Goal: Task Accomplishment & Management: Use online tool/utility

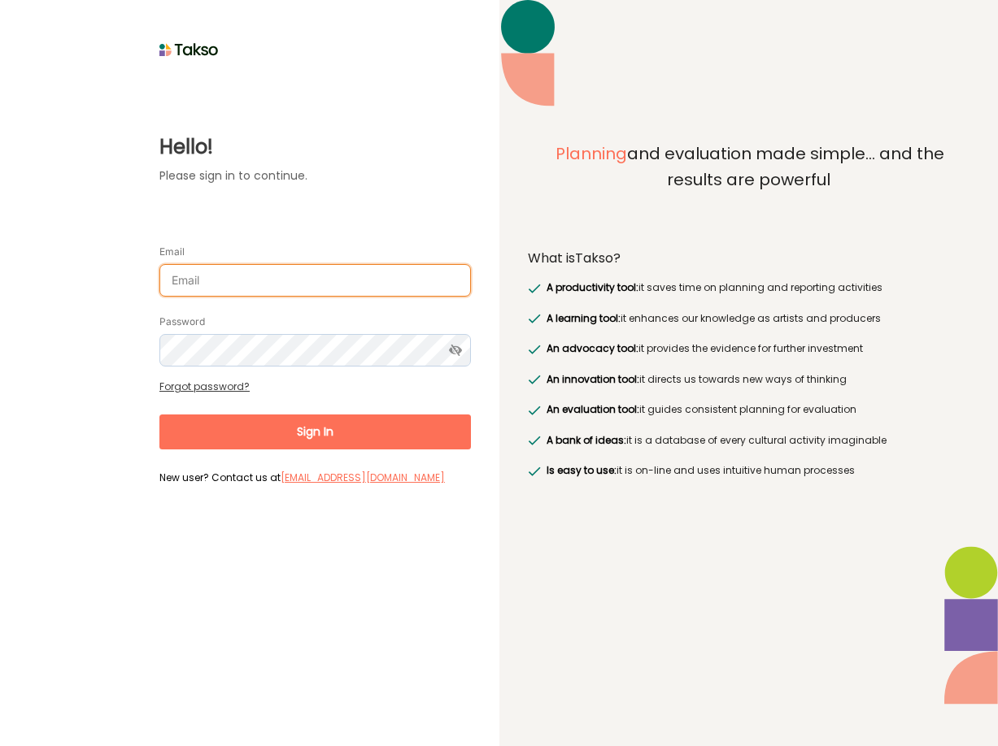
type input "[PERSON_NAME][EMAIL_ADDRESS][DOMAIN_NAME]"
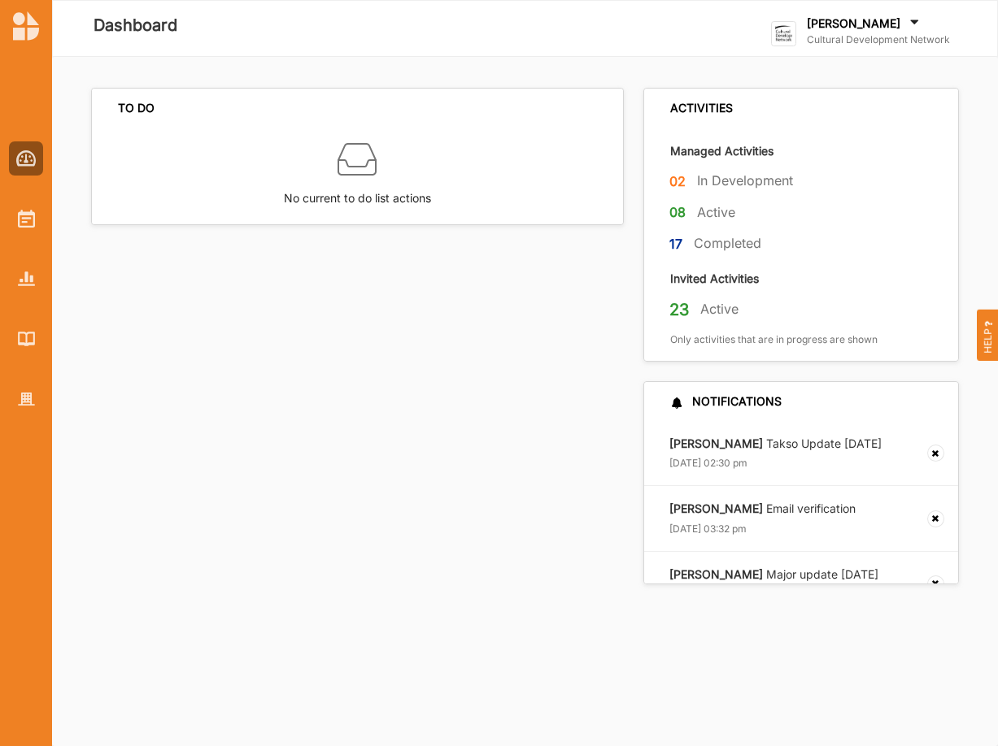
click at [672, 49] on div "[PERSON_NAME] Cultural Development Network" at bounding box center [878, 33] width 143 height 37
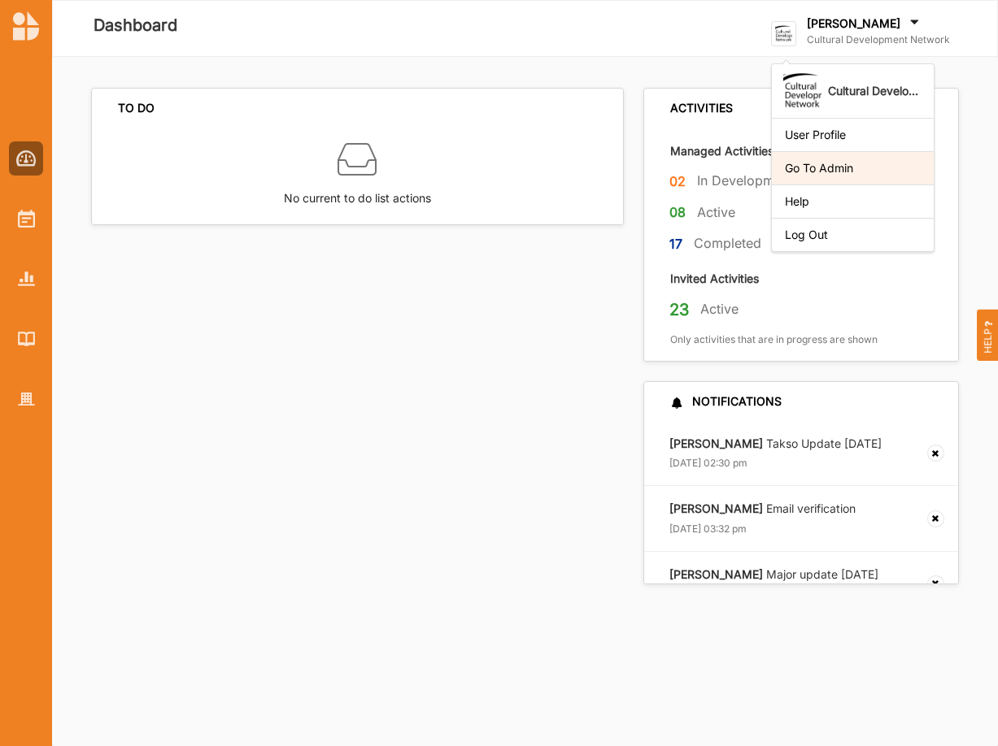
click at [672, 168] on div "Go To Admin" at bounding box center [853, 168] width 136 height 15
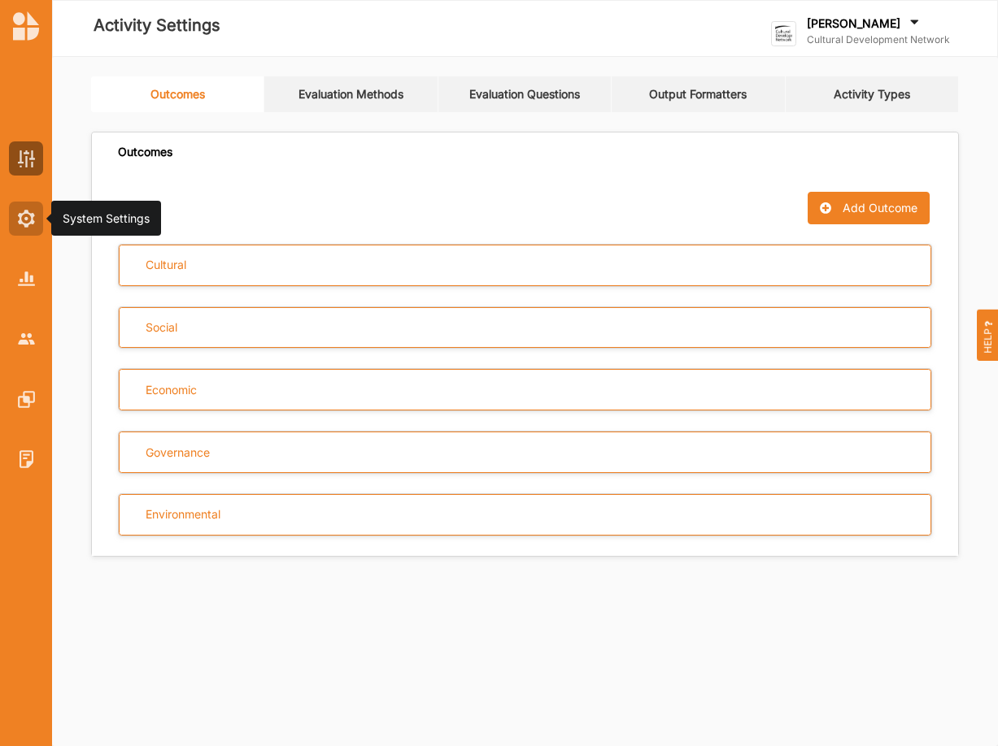
click at [29, 215] on img at bounding box center [26, 219] width 17 height 18
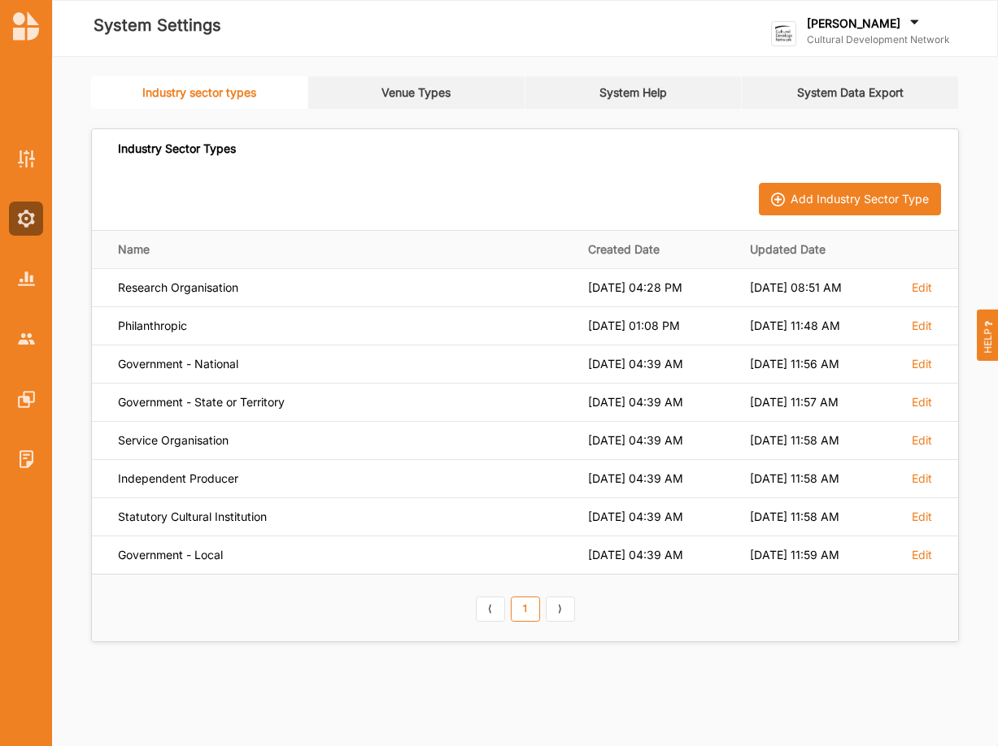
click at [672, 86] on link "System Data Export" at bounding box center [850, 92] width 217 height 33
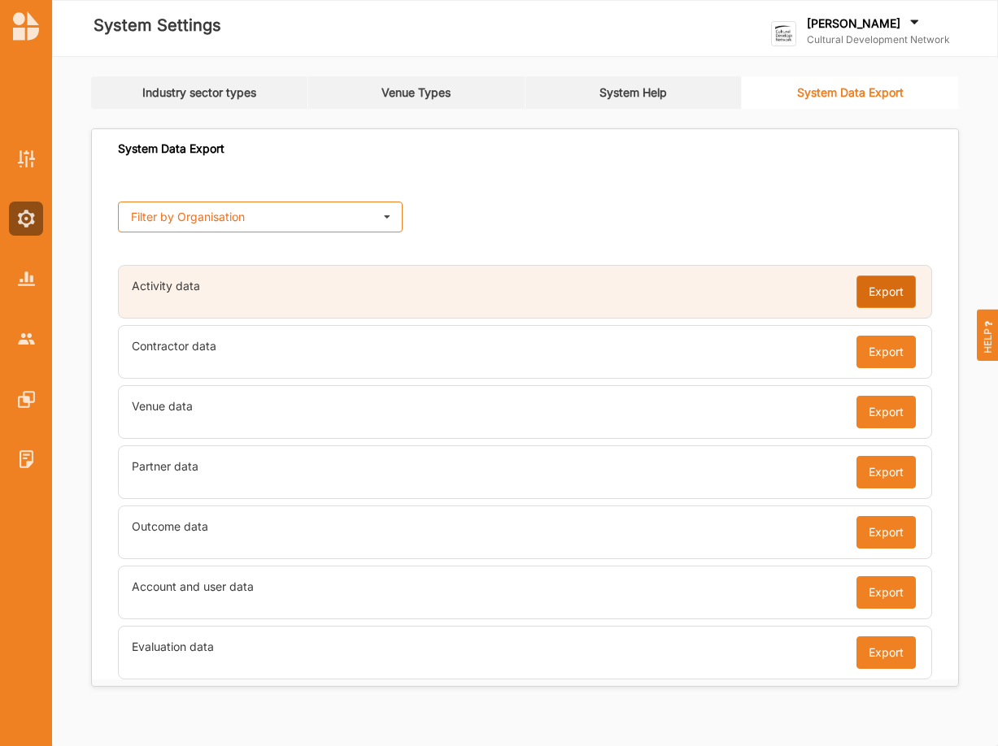
click at [672, 289] on button "Export" at bounding box center [885, 292] width 59 height 33
